Goal: Navigation & Orientation: Find specific page/section

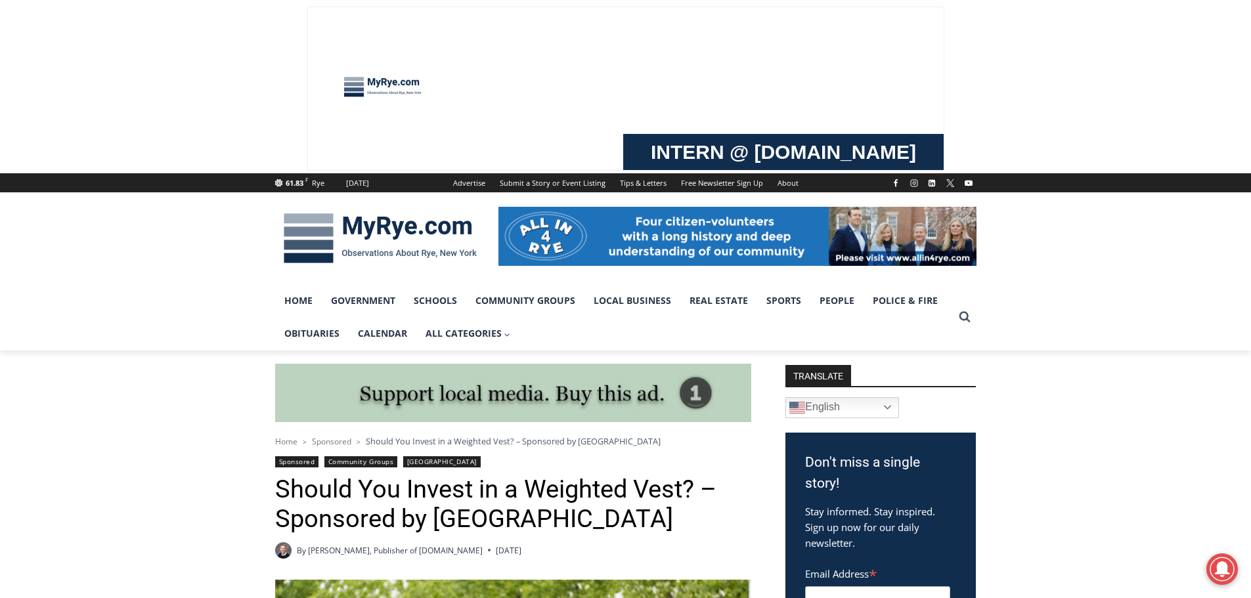
click at [288, 444] on span "Home" at bounding box center [286, 441] width 22 height 11
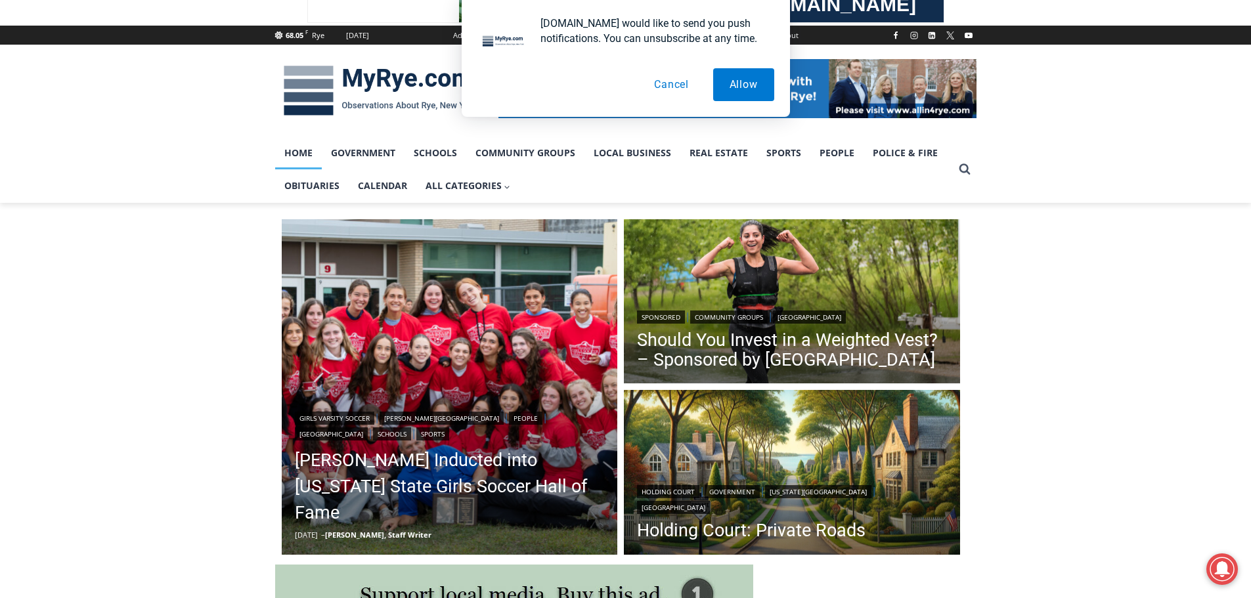
scroll to position [197, 0]
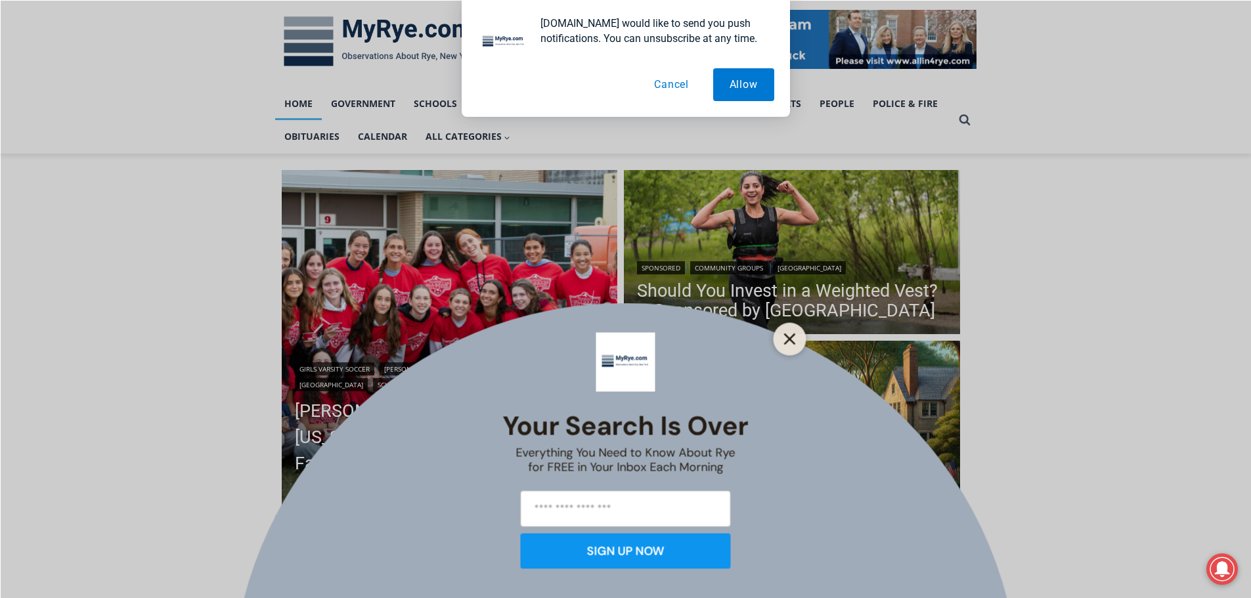
click at [790, 334] on icon "Close" at bounding box center [790, 339] width 12 height 12
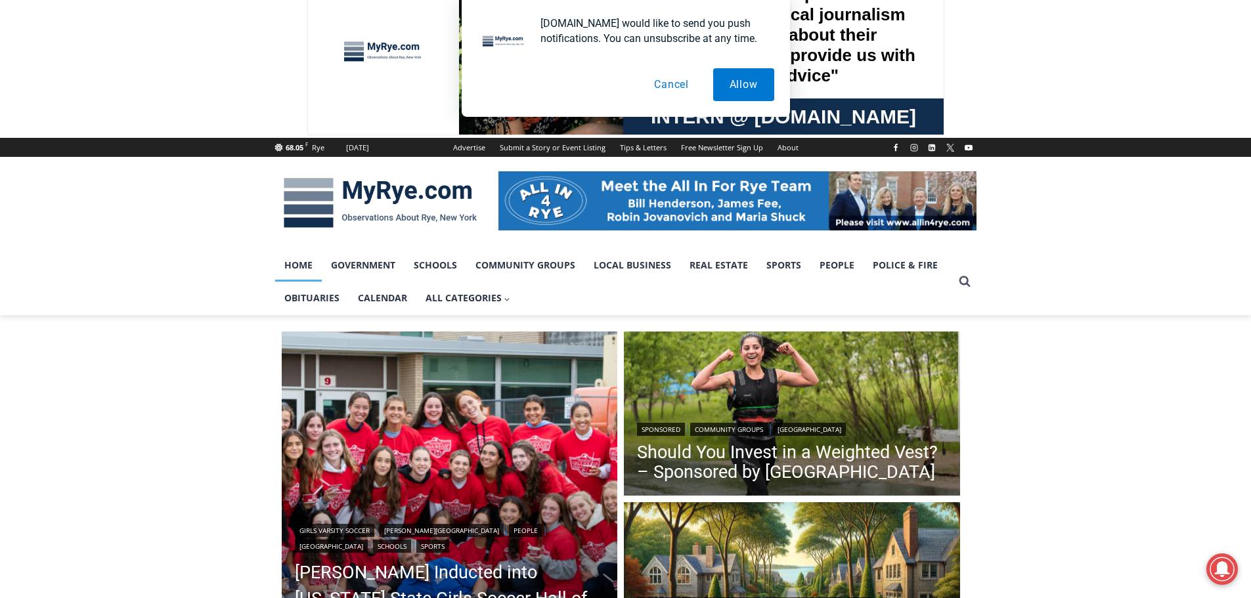
scroll to position [0, 0]
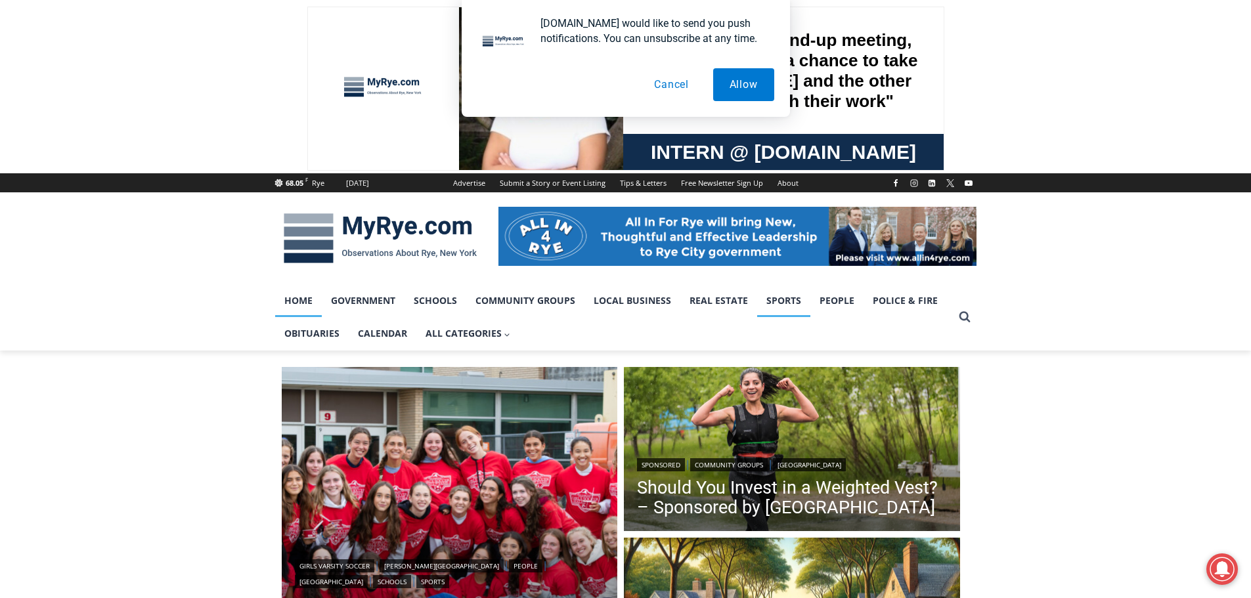
click at [789, 300] on link "Sports" at bounding box center [783, 300] width 53 height 33
